Goal: Find specific page/section: Find specific page/section

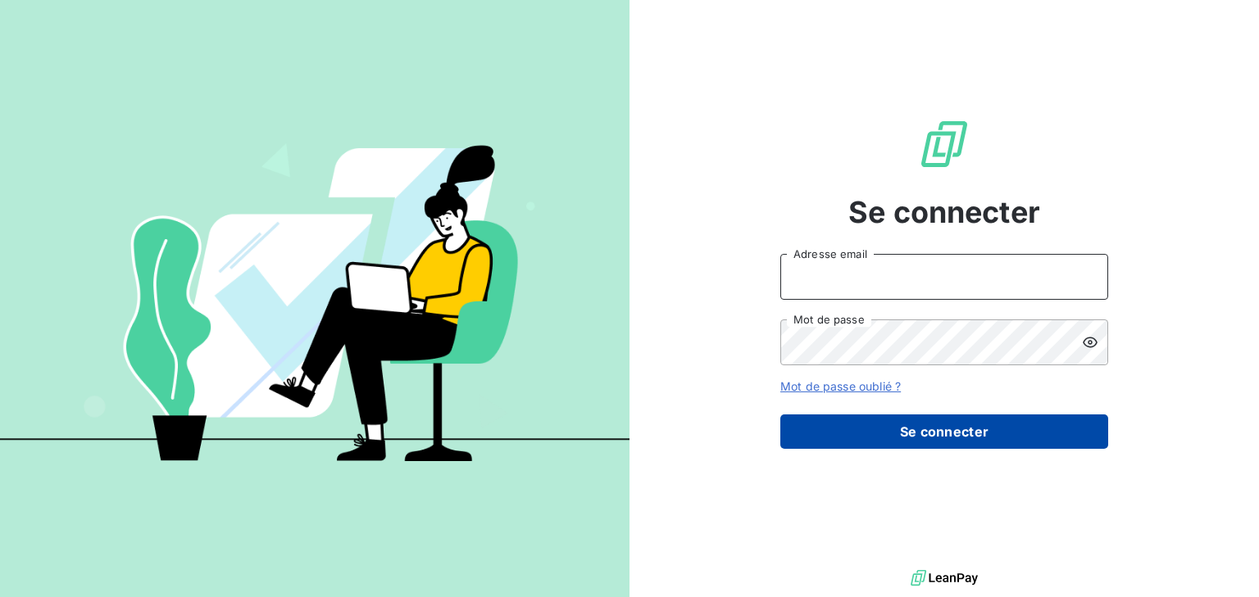
type input "[EMAIL_ADDRESS][DOMAIN_NAME]"
click at [934, 435] on button "Se connecter" at bounding box center [944, 432] width 328 height 34
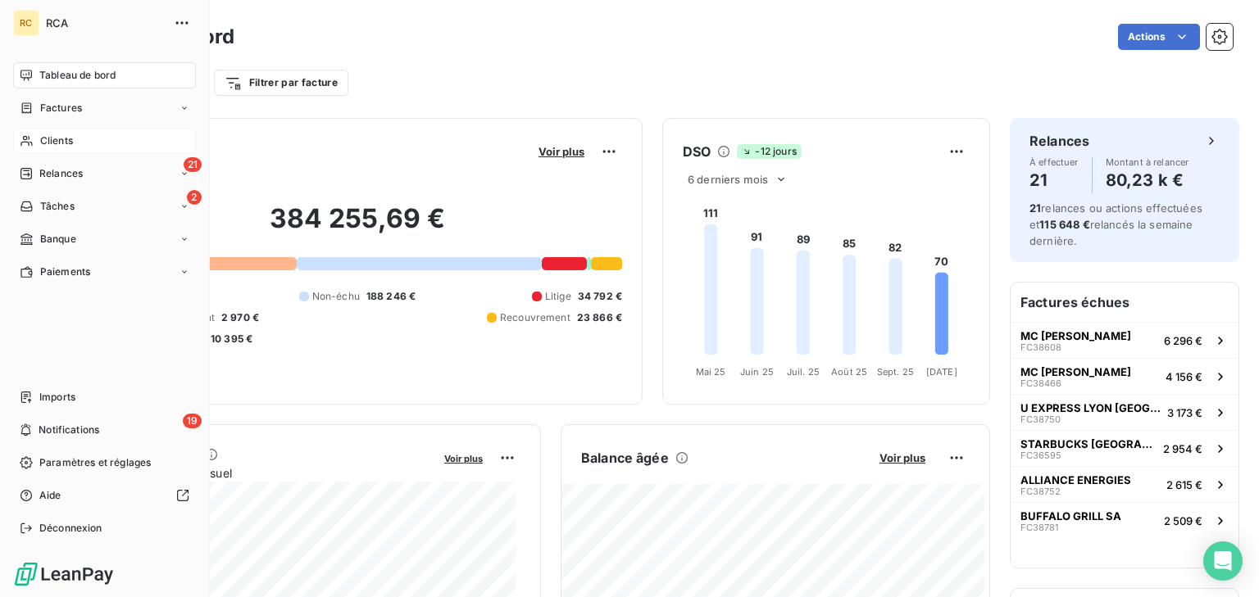
click at [49, 139] on span "Clients" at bounding box center [56, 141] width 33 height 15
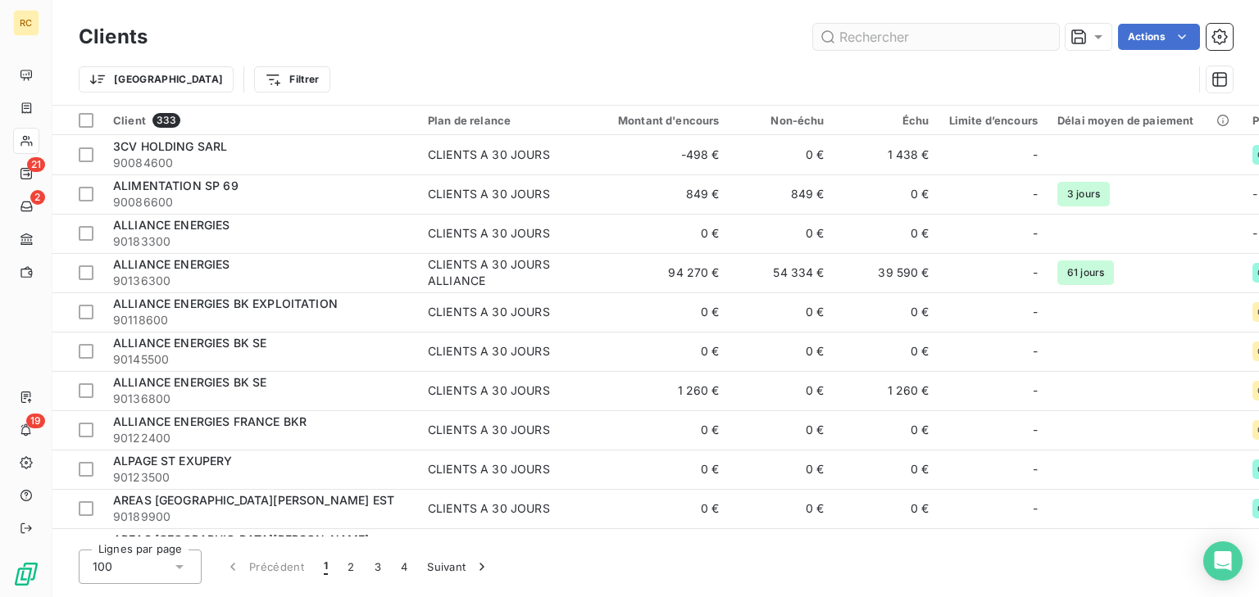
click at [862, 35] on input "text" at bounding box center [936, 37] width 246 height 26
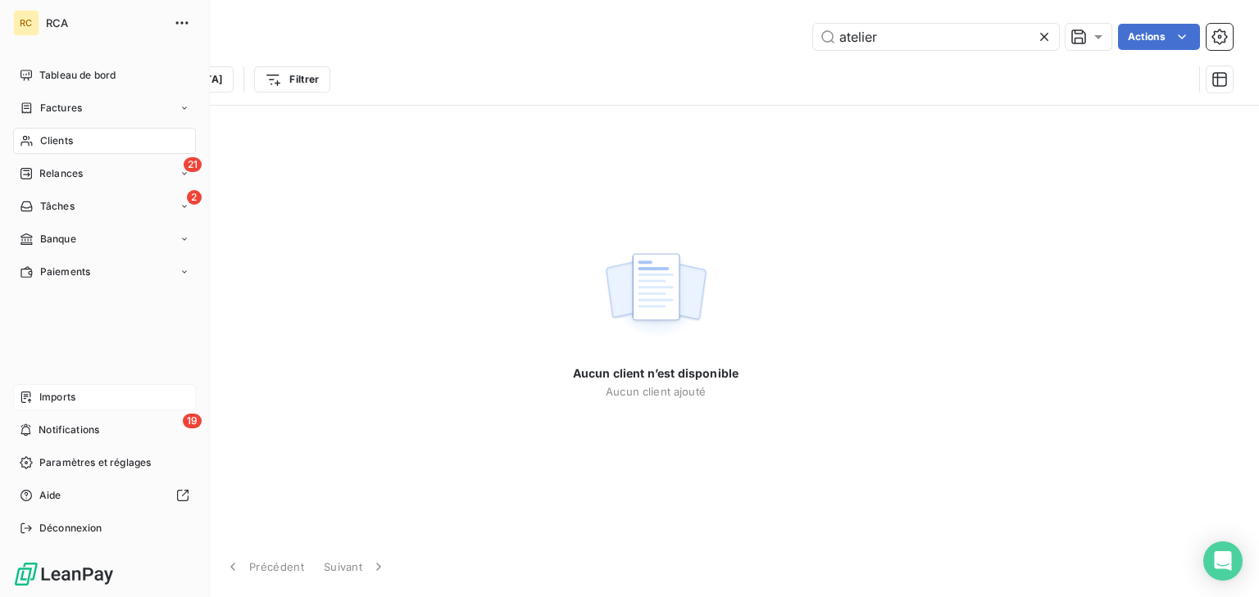
type input "atelier"
click at [98, 393] on div "Imports" at bounding box center [104, 397] width 183 height 26
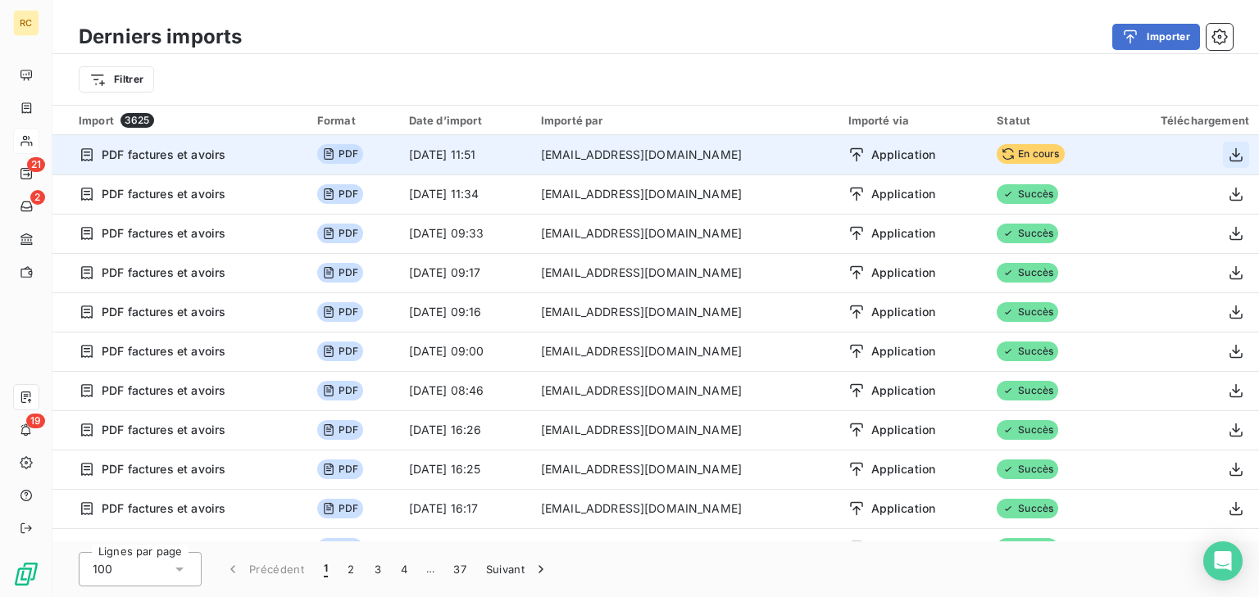
click at [1229, 151] on icon "button" at bounding box center [1236, 155] width 16 height 16
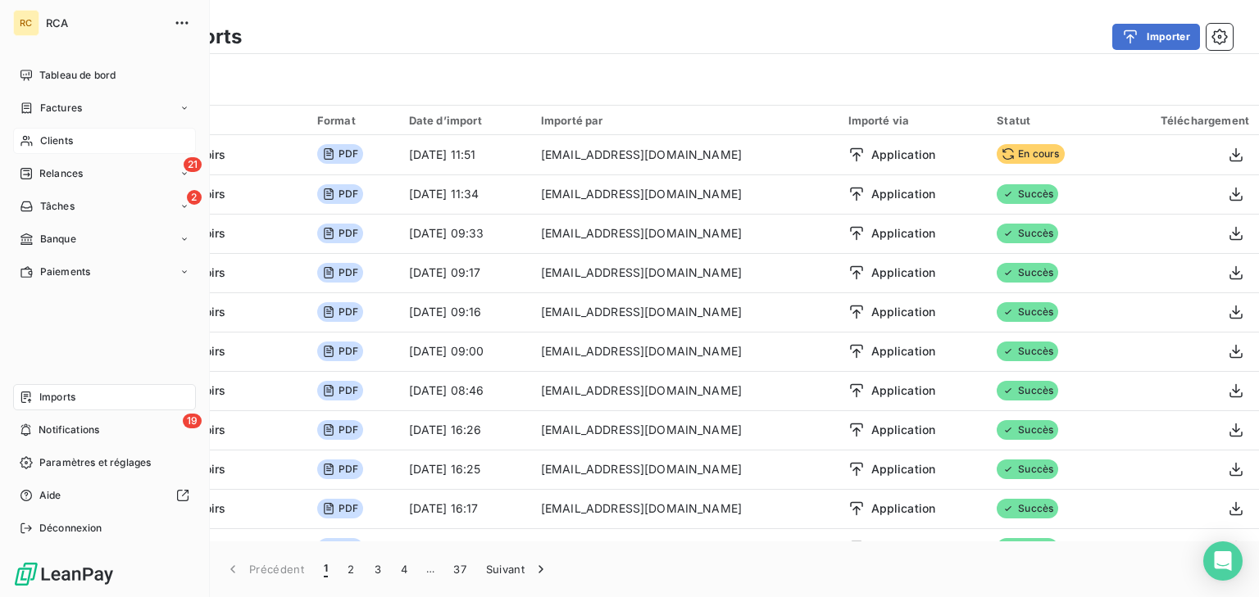
drag, startPoint x: 28, startPoint y: 107, endPoint x: 271, endPoint y: 131, distance: 244.6
click at [28, 107] on icon at bounding box center [27, 108] width 14 height 13
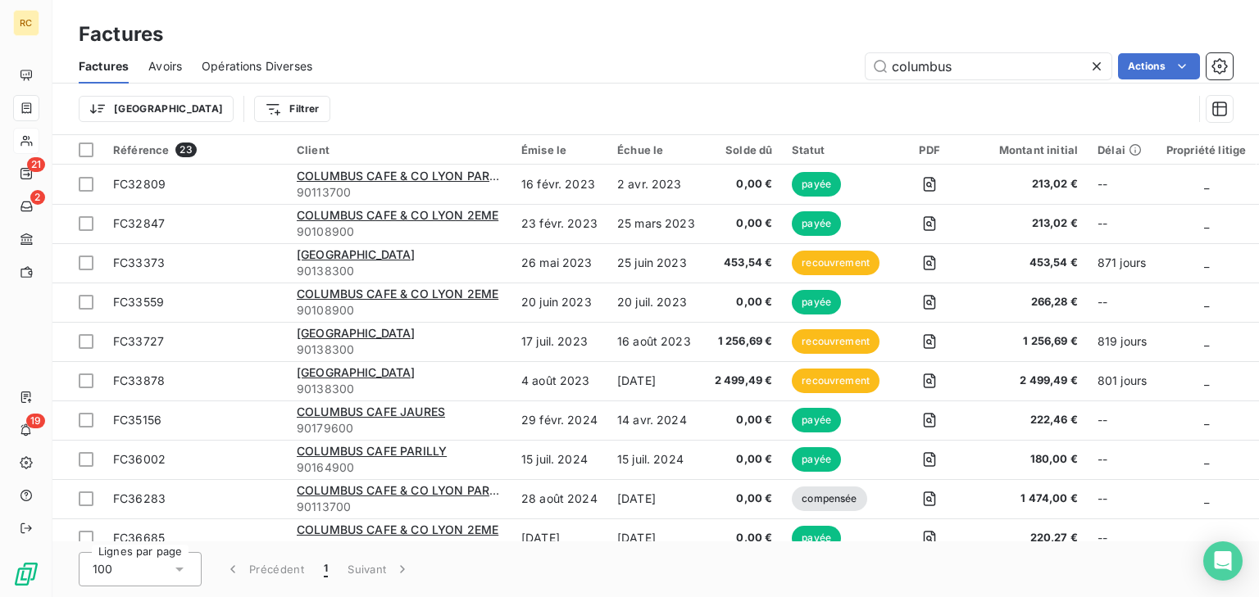
drag, startPoint x: 767, startPoint y: 67, endPoint x: 713, endPoint y: 67, distance: 54.1
click at [713, 67] on div "columbus Actions" at bounding box center [782, 66] width 901 height 26
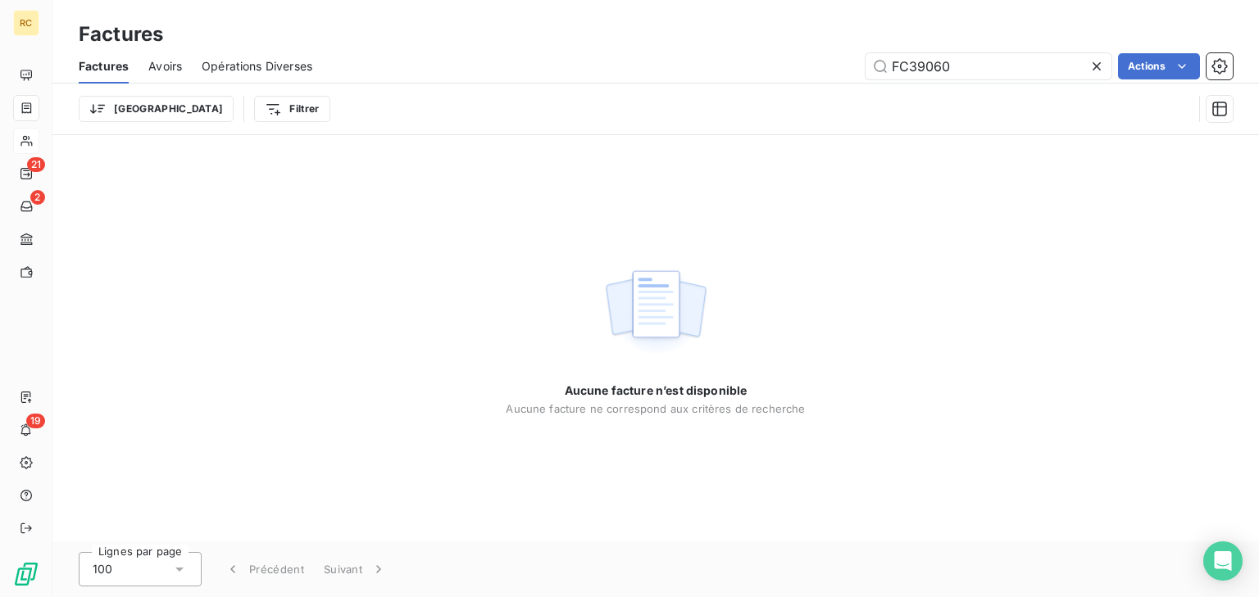
type input "FC39060"
